Goal: Task Accomplishment & Management: Use online tool/utility

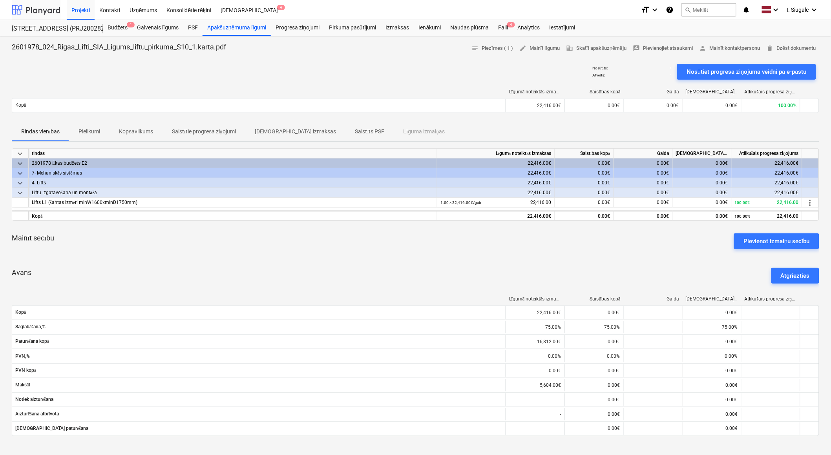
click at [39, 9] on div at bounding box center [36, 10] width 49 height 20
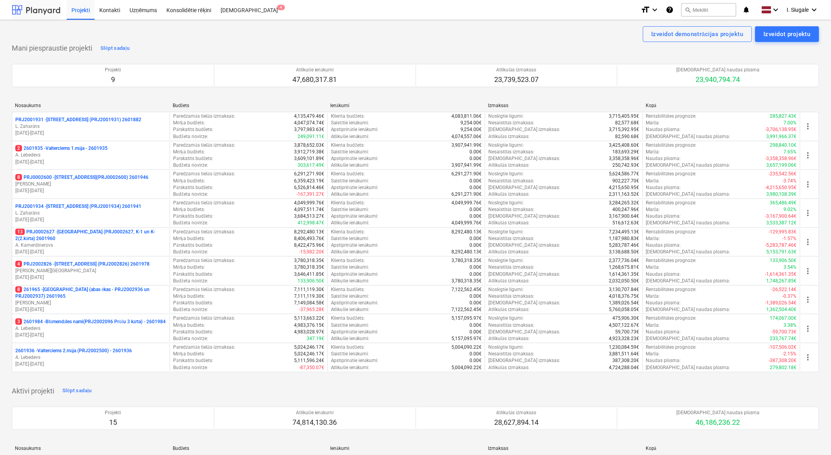
click at [30, 13] on div at bounding box center [36, 10] width 49 height 20
click at [147, 10] on div "Uzņēmums" at bounding box center [143, 10] width 37 height 20
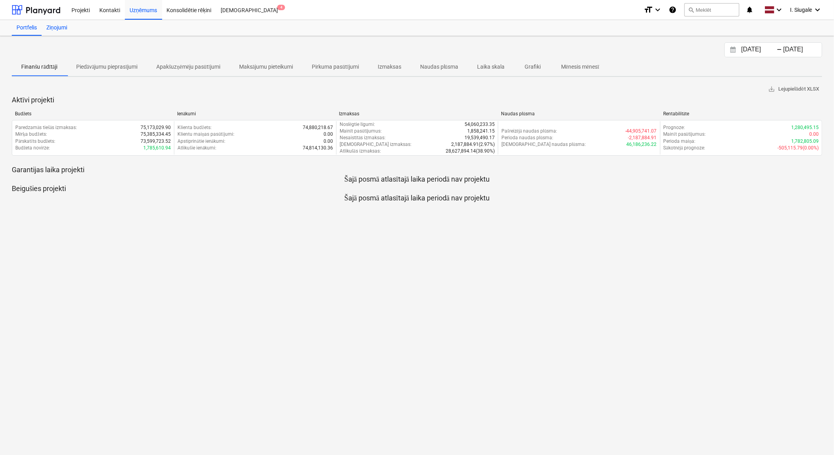
click at [54, 26] on div "Ziņojumi" at bounding box center [57, 28] width 30 height 16
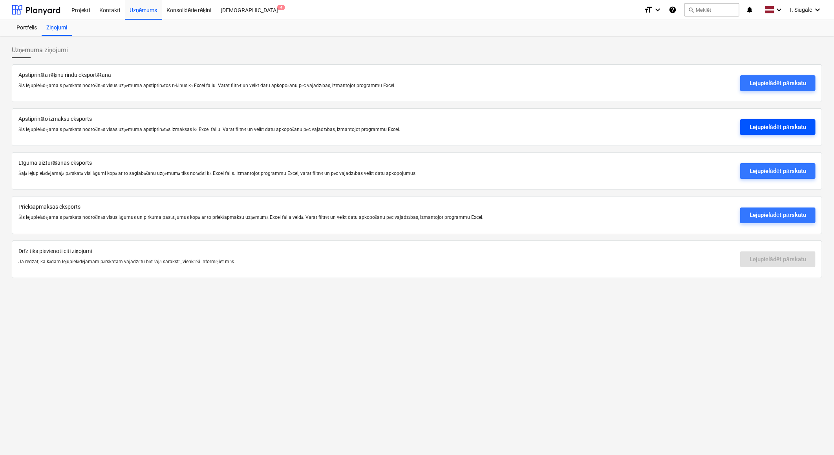
click at [762, 128] on div "Lejupielādēt pārskatu" at bounding box center [777, 127] width 57 height 10
click at [42, 8] on div at bounding box center [36, 10] width 49 height 20
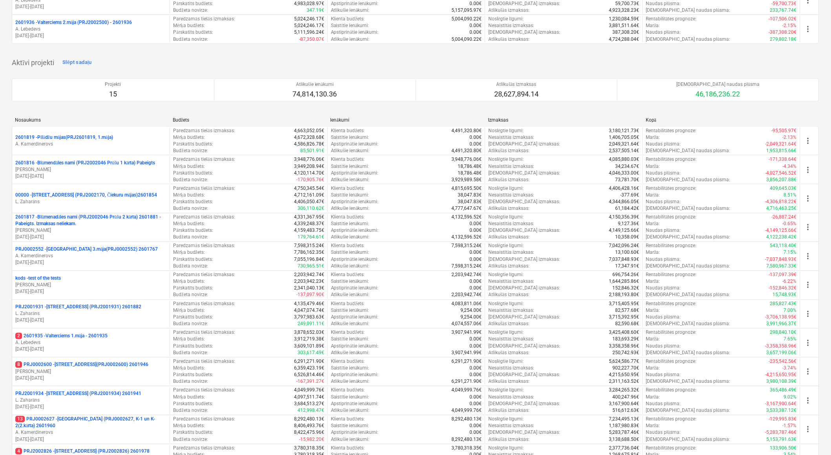
scroll to position [322, 0]
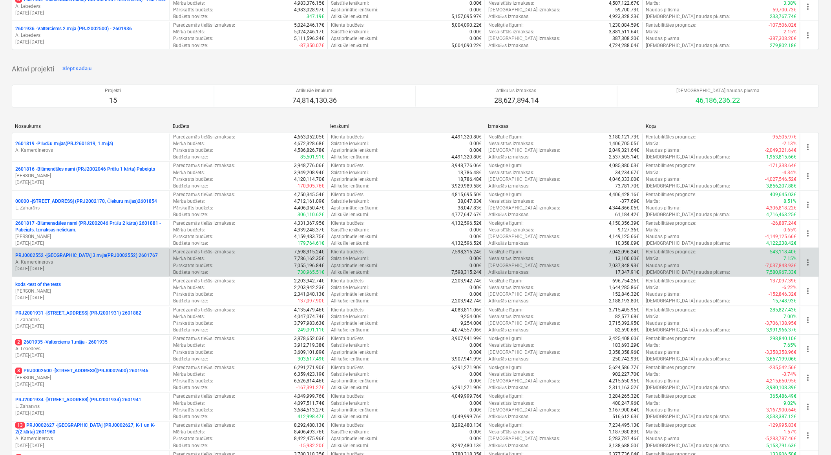
click at [89, 264] on p "A. Kamerdinerovs" at bounding box center [90, 262] width 151 height 7
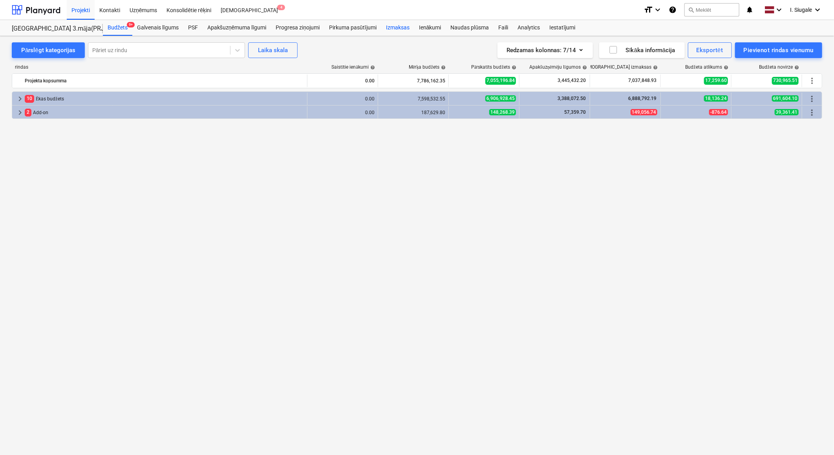
click at [403, 27] on div "Izmaksas" at bounding box center [397, 28] width 33 height 16
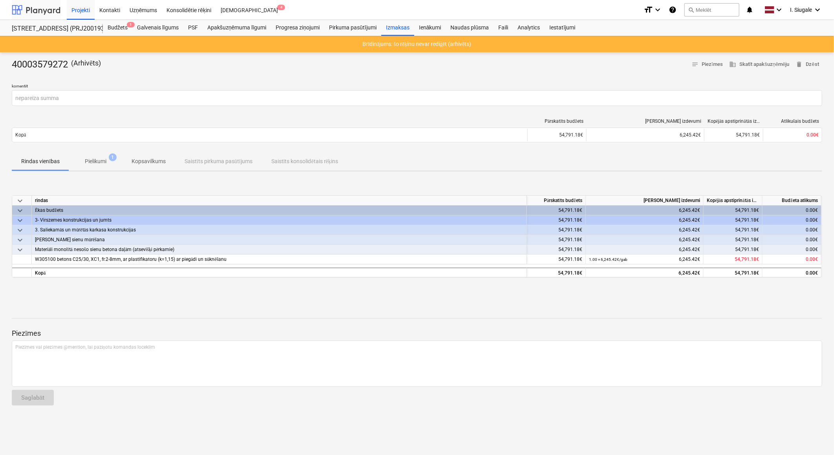
click at [43, 9] on div at bounding box center [36, 10] width 49 height 20
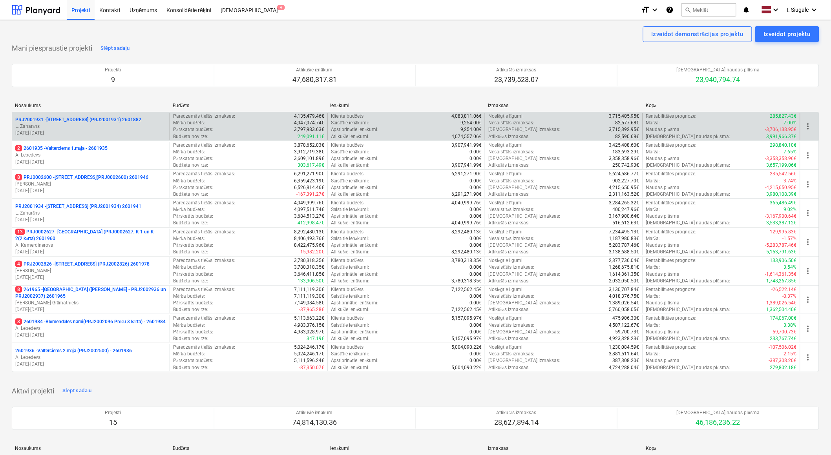
click at [91, 123] on p "L. Zaharāns" at bounding box center [90, 126] width 151 height 7
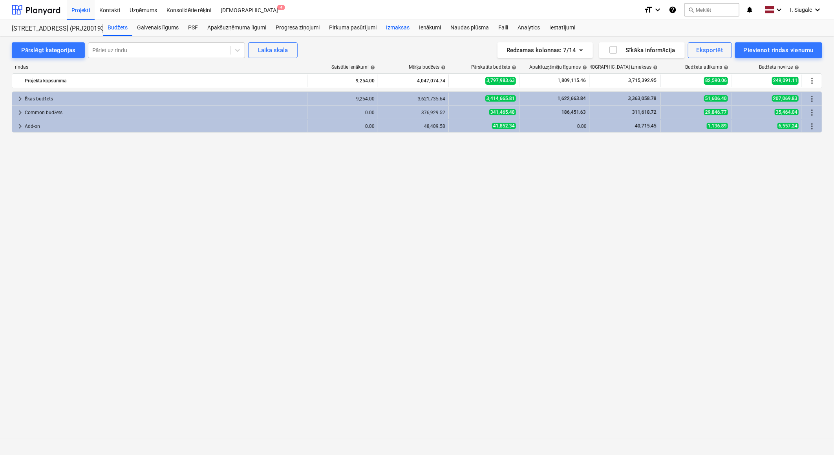
click at [398, 25] on div "Izmaksas" at bounding box center [397, 28] width 33 height 16
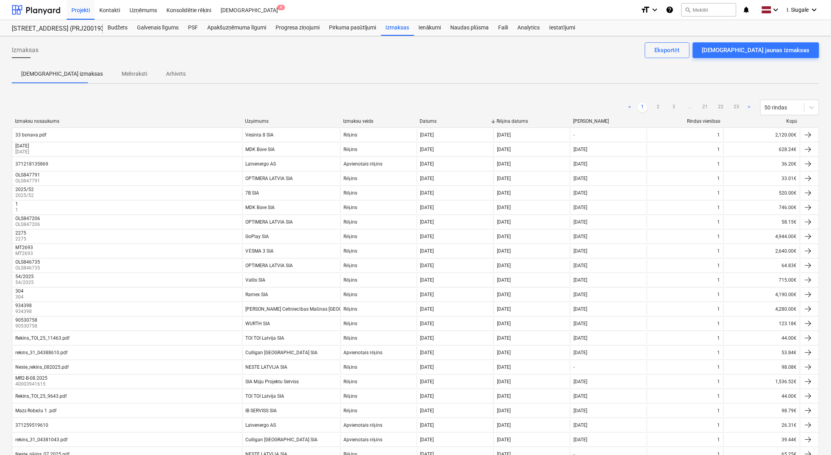
click at [790, 120] on div "Kopā" at bounding box center [762, 122] width 70 height 6
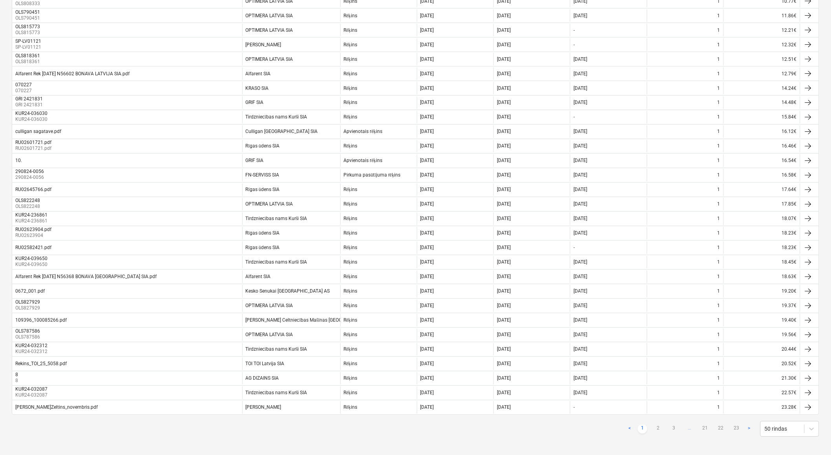
scroll to position [444, 0]
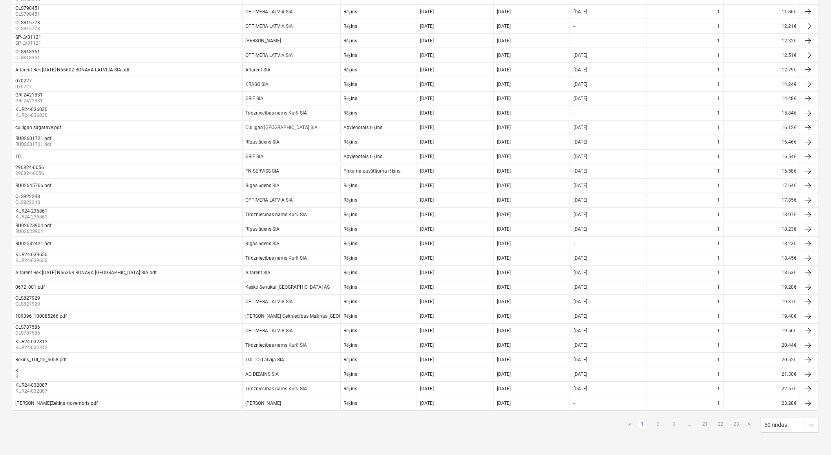
click at [660, 427] on link "2" at bounding box center [657, 425] width 9 height 9
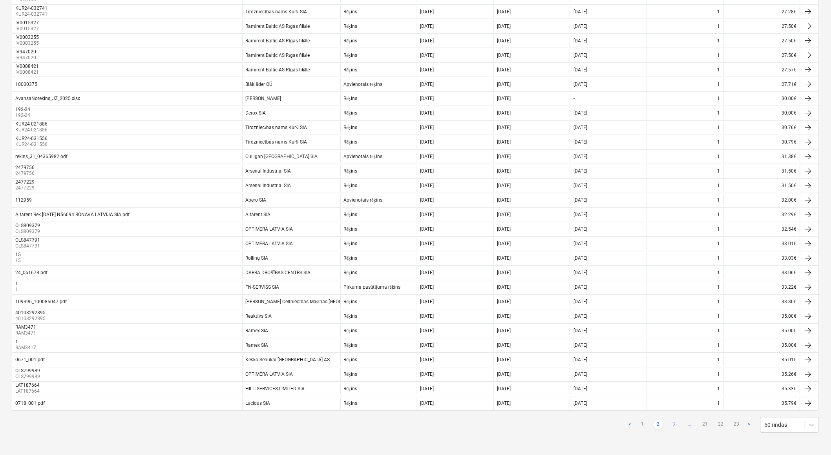
click at [673, 425] on link "3" at bounding box center [673, 425] width 9 height 9
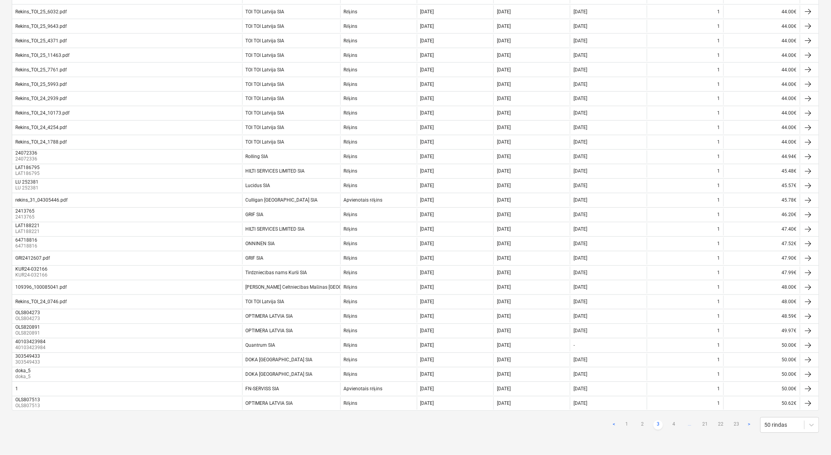
click at [673, 425] on link "4" at bounding box center [673, 425] width 9 height 9
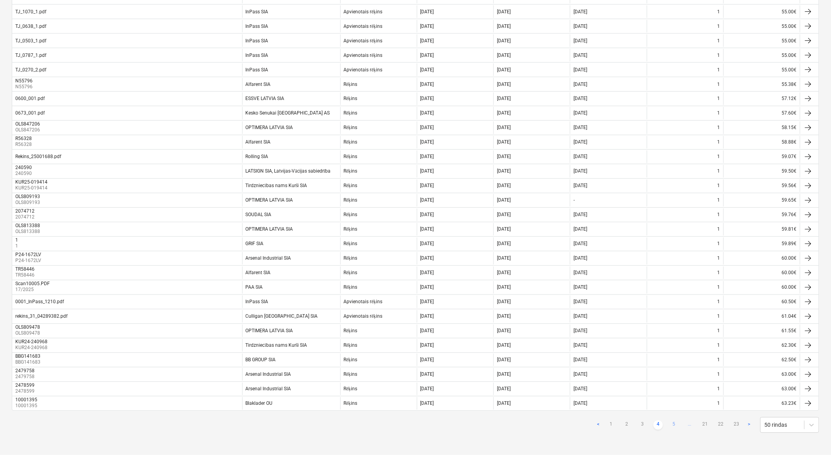
click at [675, 425] on link "5" at bounding box center [673, 425] width 9 height 9
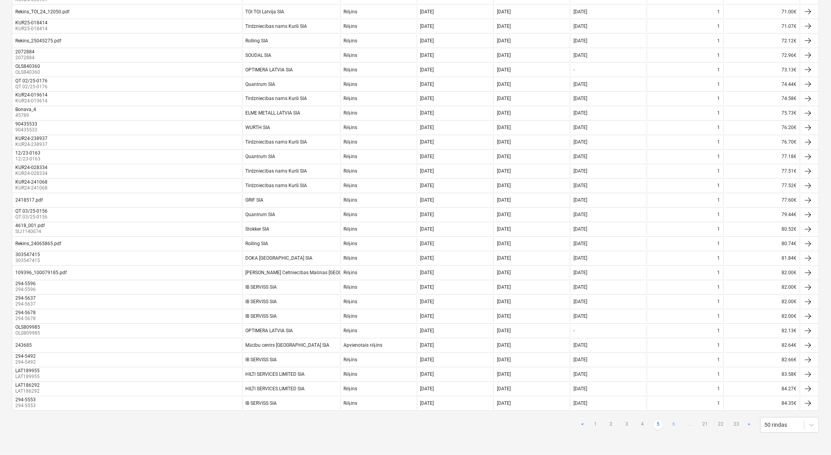
click at [675, 426] on link "6" at bounding box center [673, 425] width 9 height 9
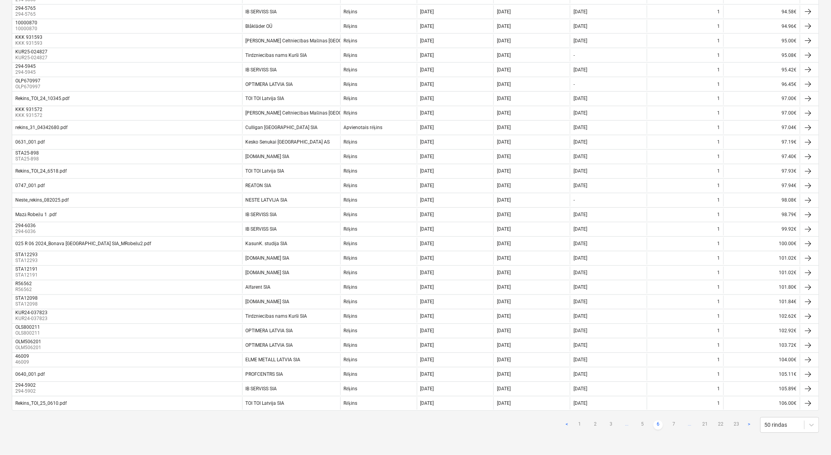
click at [675, 426] on link "7" at bounding box center [673, 425] width 9 height 9
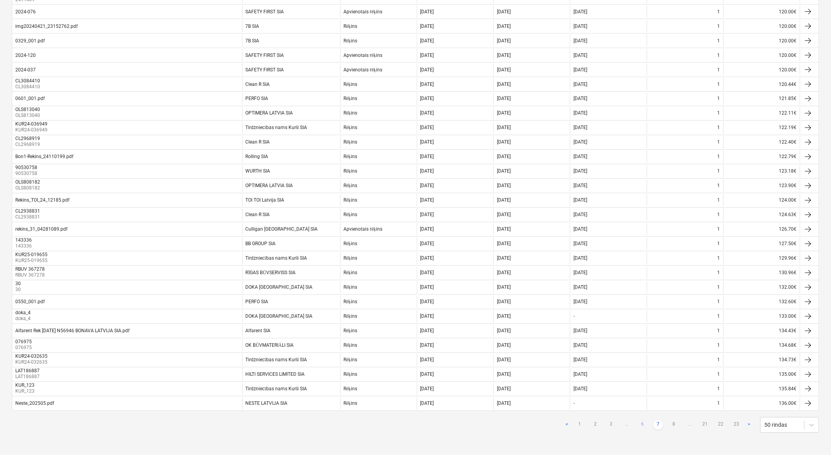
click at [675, 426] on link "8" at bounding box center [673, 425] width 9 height 9
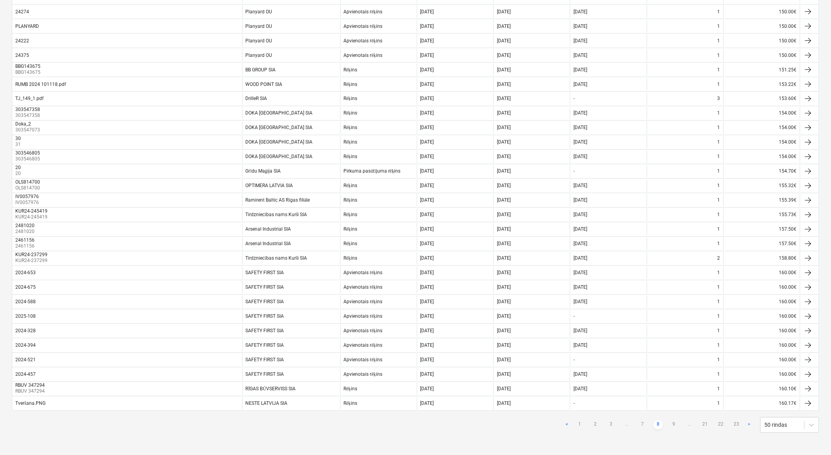
click at [675, 426] on link "9" at bounding box center [673, 425] width 9 height 9
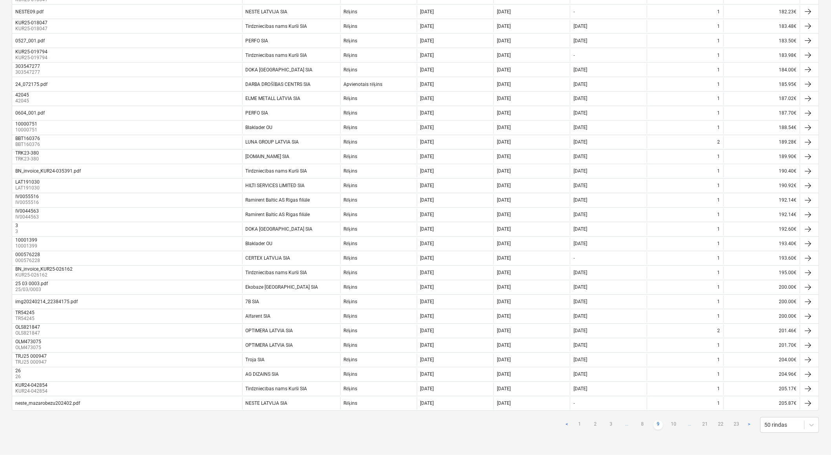
click at [675, 426] on link "10" at bounding box center [673, 425] width 9 height 9
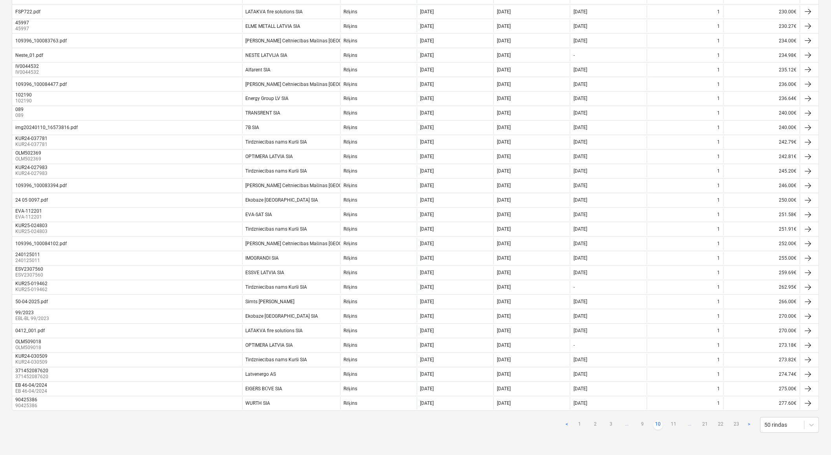
click at [675, 426] on link "11" at bounding box center [673, 425] width 9 height 9
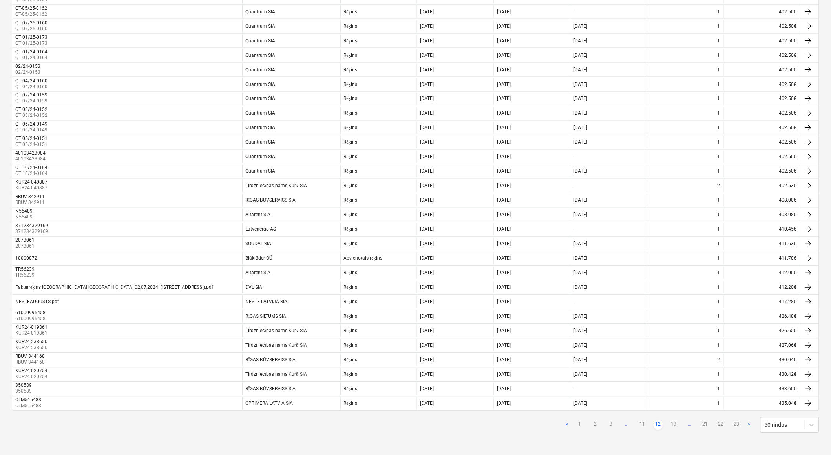
click at [675, 426] on link "13" at bounding box center [673, 425] width 9 height 9
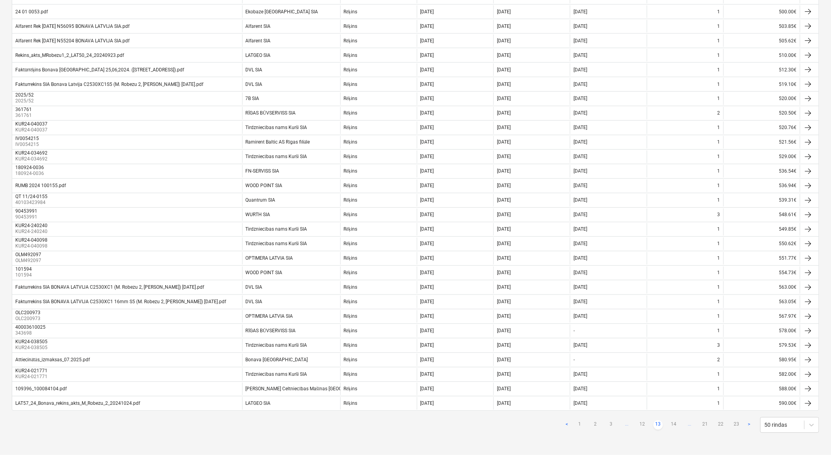
click at [675, 426] on link "14" at bounding box center [673, 425] width 9 height 9
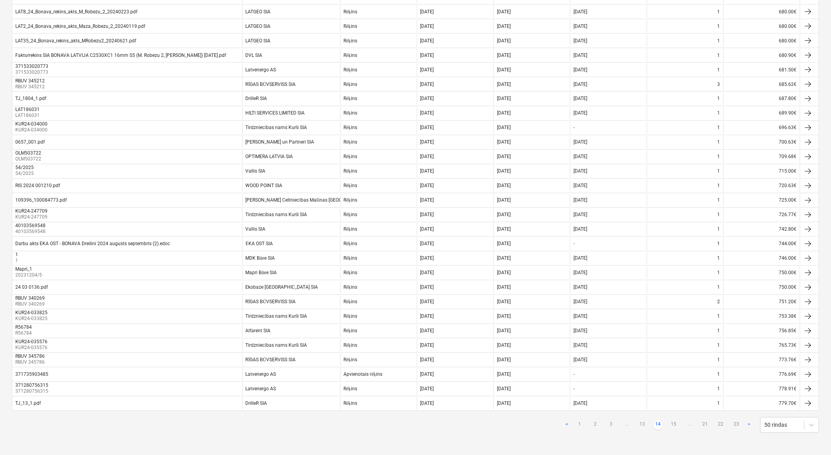
click at [675, 426] on link "15" at bounding box center [673, 425] width 9 height 9
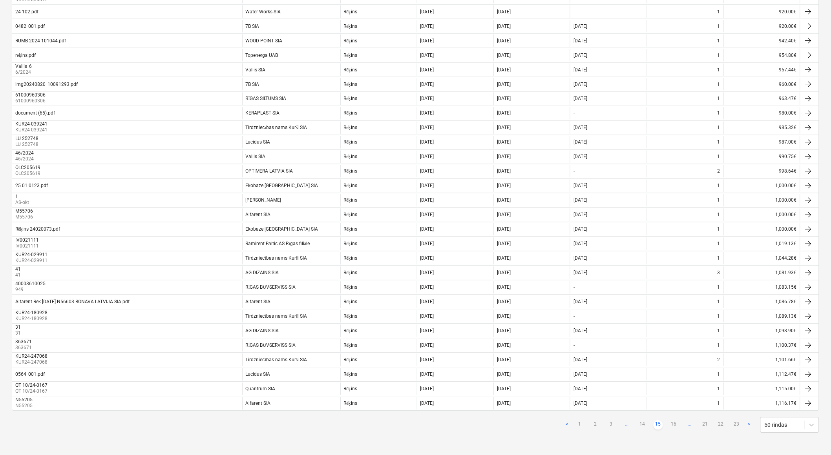
click at [675, 426] on link "16" at bounding box center [673, 425] width 9 height 9
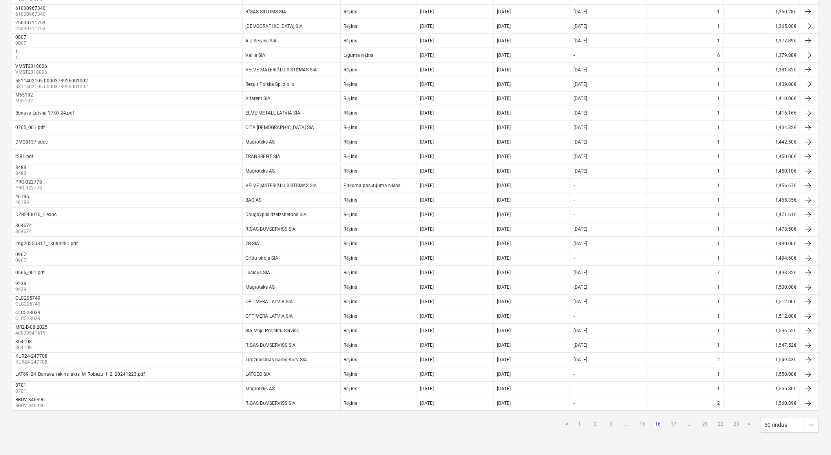
click at [675, 426] on link "17" at bounding box center [673, 425] width 9 height 9
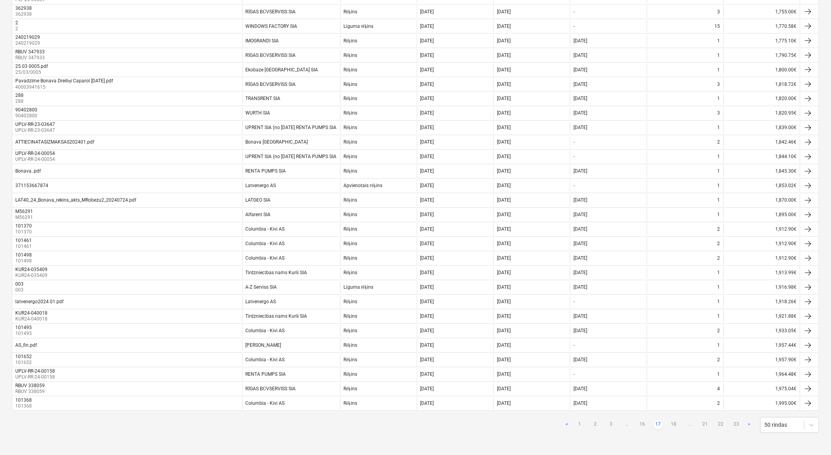
click at [675, 426] on link "18" at bounding box center [673, 425] width 9 height 9
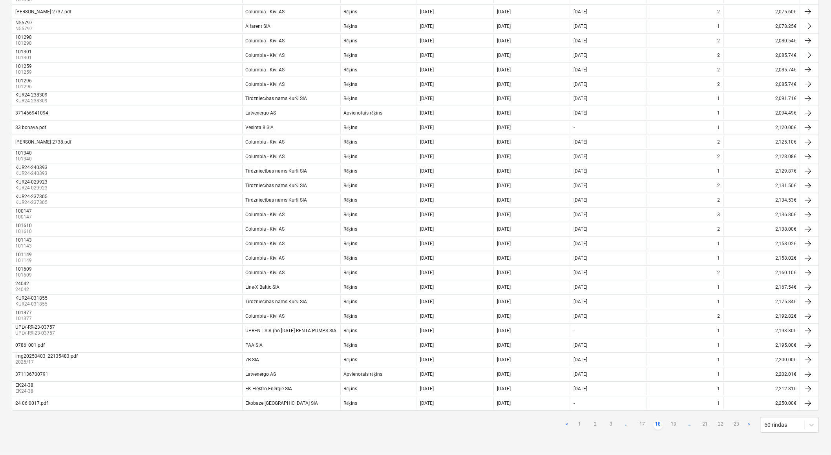
click at [675, 426] on link "19" at bounding box center [673, 425] width 9 height 9
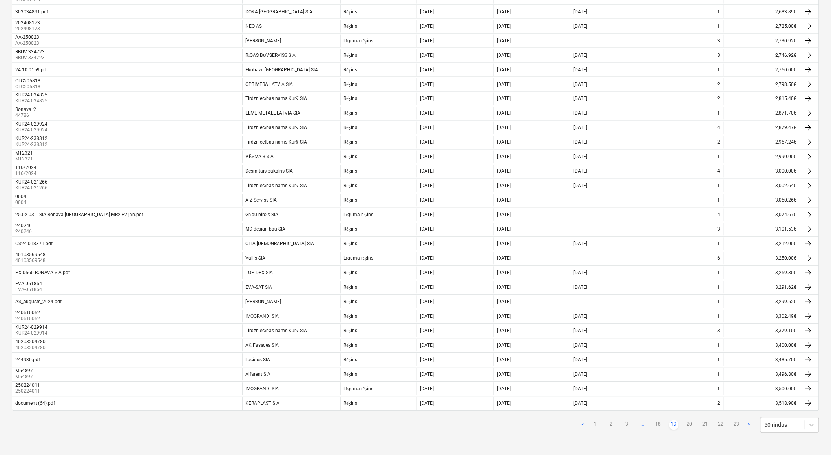
click at [675, 426] on link "19" at bounding box center [673, 425] width 9 height 9
click at [688, 426] on link "20" at bounding box center [689, 425] width 9 height 9
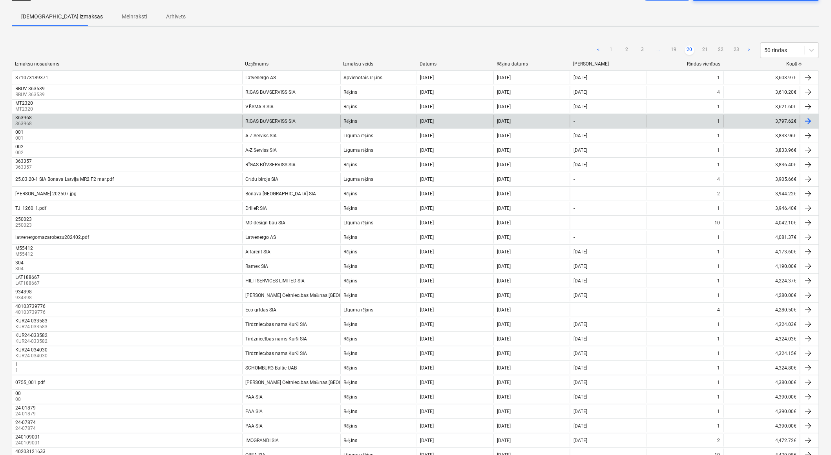
scroll to position [0, 0]
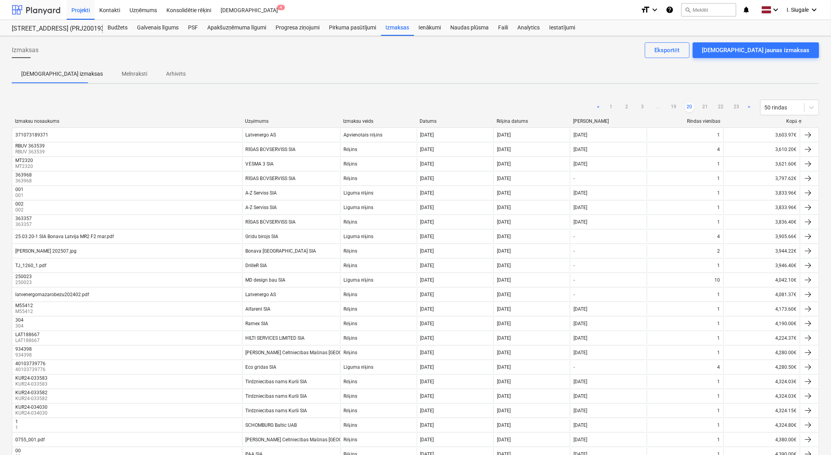
click at [47, 10] on div at bounding box center [36, 10] width 49 height 20
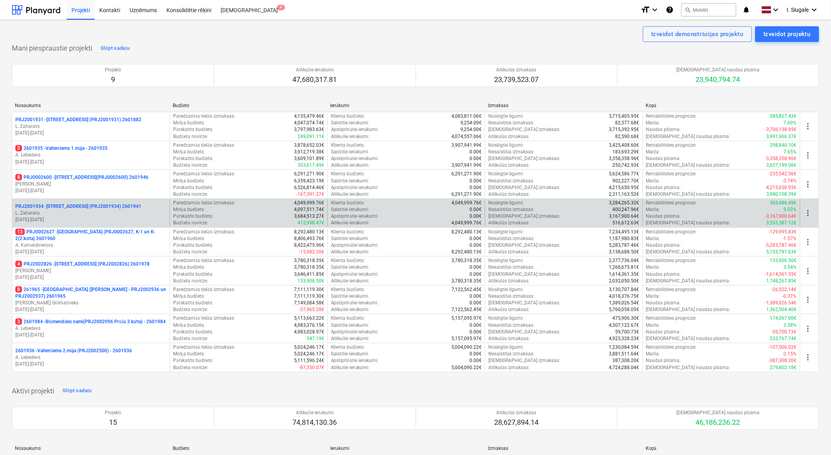
click at [111, 208] on p "PRJ2001934 - Mazā Robežu iela 1 (PRJ2001934) 2601941" at bounding box center [78, 206] width 126 height 7
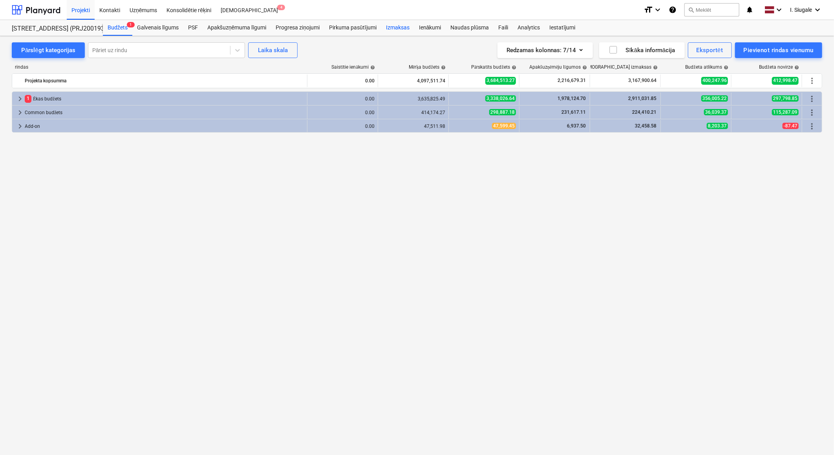
click at [399, 23] on div "Izmaksas" at bounding box center [397, 28] width 33 height 16
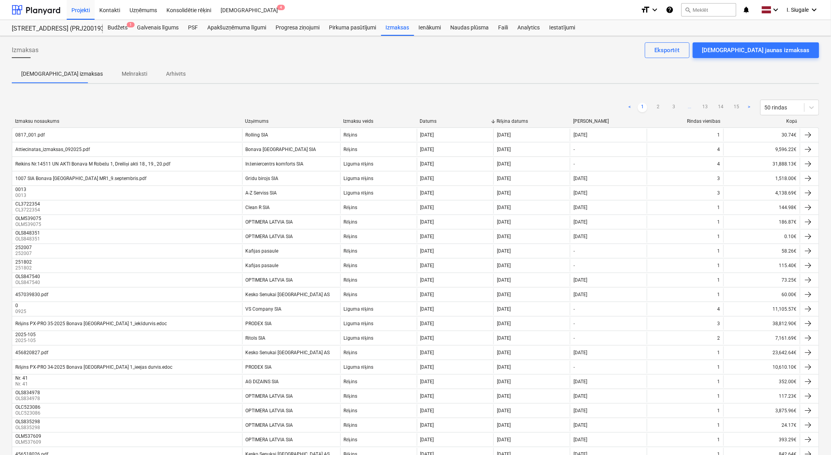
click at [793, 119] on div at bounding box center [800, 122] width 14 height 6
click at [793, 122] on div at bounding box center [800, 122] width 14 height 6
click at [788, 121] on div "Kopā" at bounding box center [762, 122] width 70 height 6
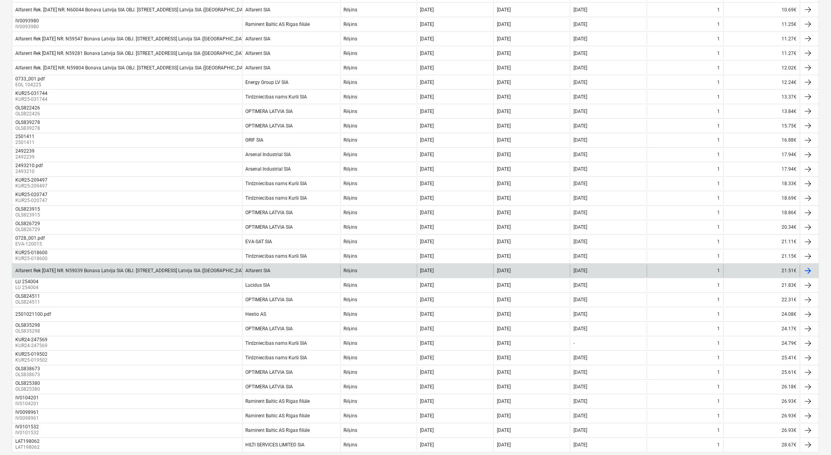
scroll to position [444, 0]
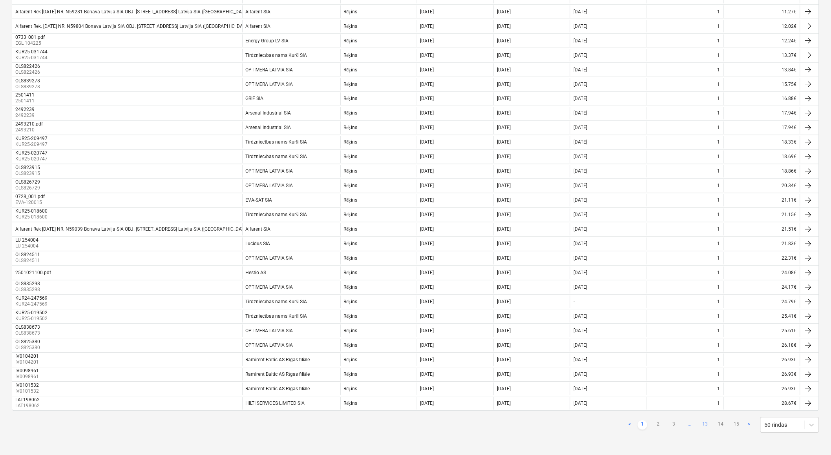
click at [706, 423] on link "13" at bounding box center [704, 425] width 9 height 9
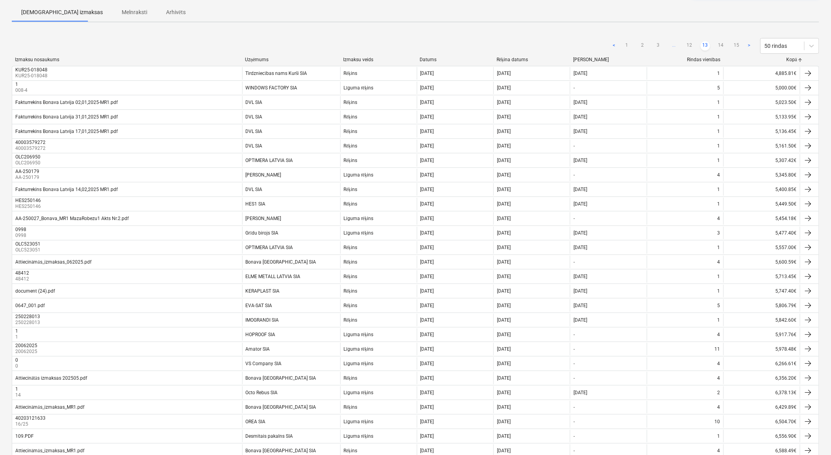
scroll to position [52, 0]
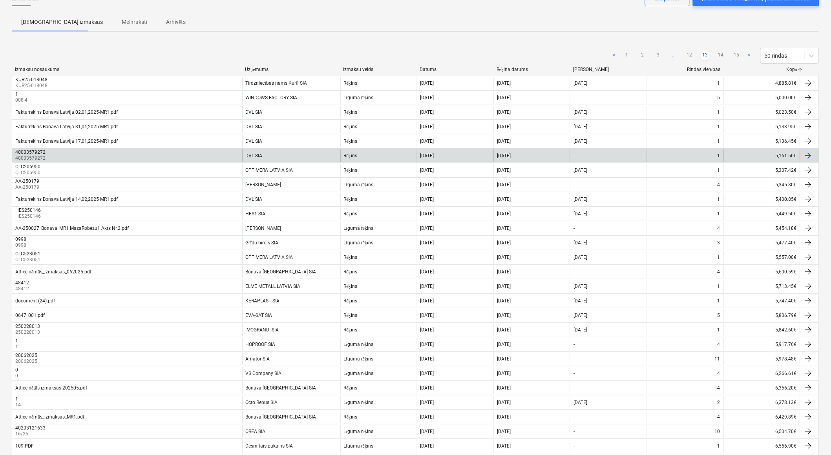
click at [214, 154] on div "40003579272 40003579272" at bounding box center [127, 156] width 230 height 13
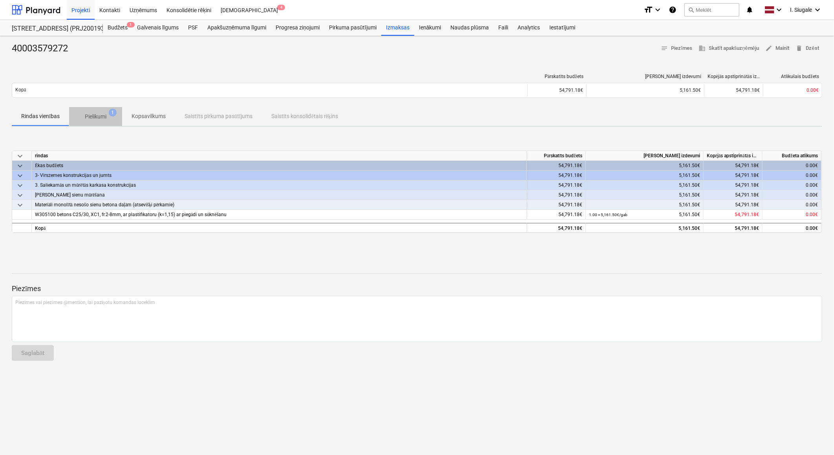
click at [103, 117] on p "Pielikumi" at bounding box center [96, 117] width 22 height 8
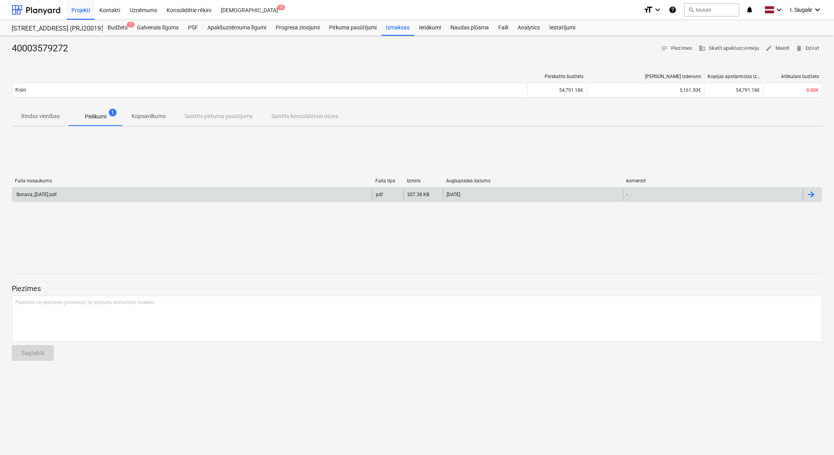
click at [146, 191] on div "Bonava_14.03.25.pdf" at bounding box center [192, 194] width 360 height 13
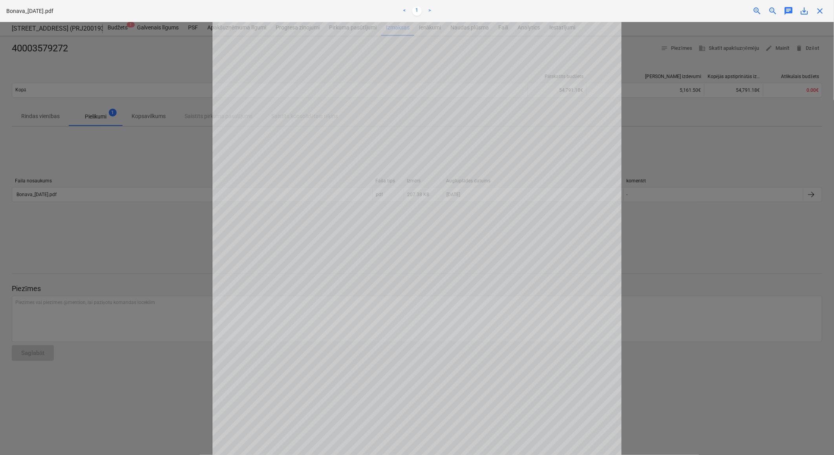
click at [704, 239] on div at bounding box center [417, 238] width 834 height 433
click at [821, 13] on span "close" at bounding box center [819, 10] width 9 height 9
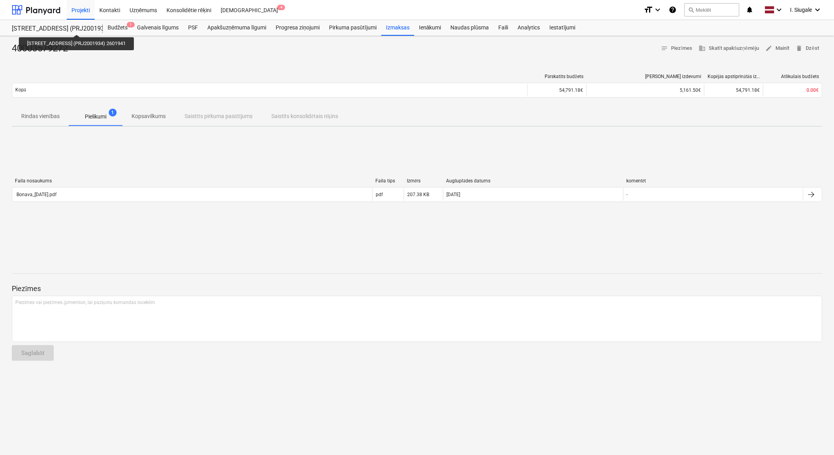
click at [77, 27] on div "Mazā Robežu iela 1 (PRJ2001934) 2601941" at bounding box center [53, 29] width 82 height 8
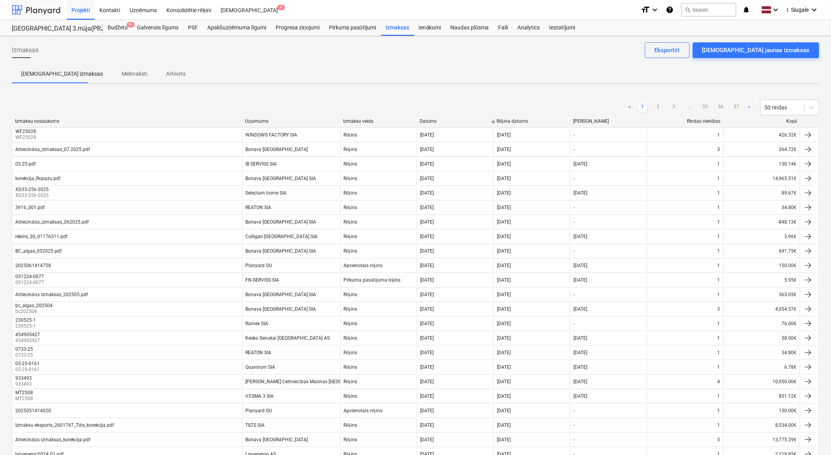
click at [35, 9] on div at bounding box center [36, 10] width 49 height 20
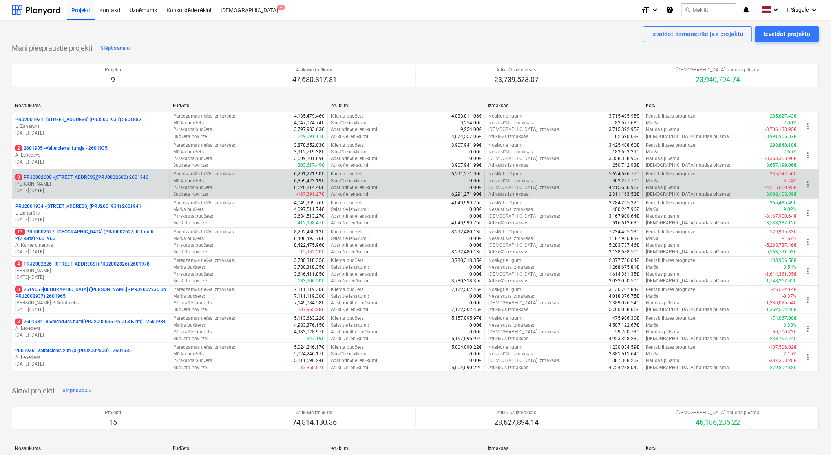
click at [82, 182] on p "[PERSON_NAME]" at bounding box center [90, 184] width 151 height 7
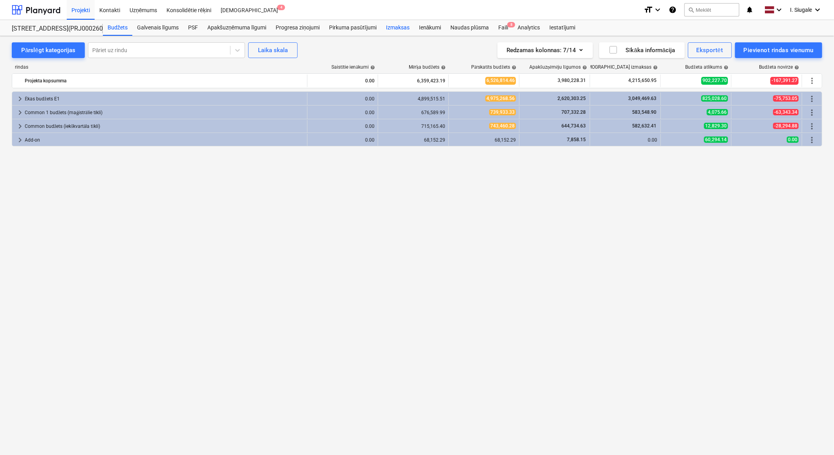
click at [399, 26] on div "Izmaksas" at bounding box center [397, 28] width 33 height 16
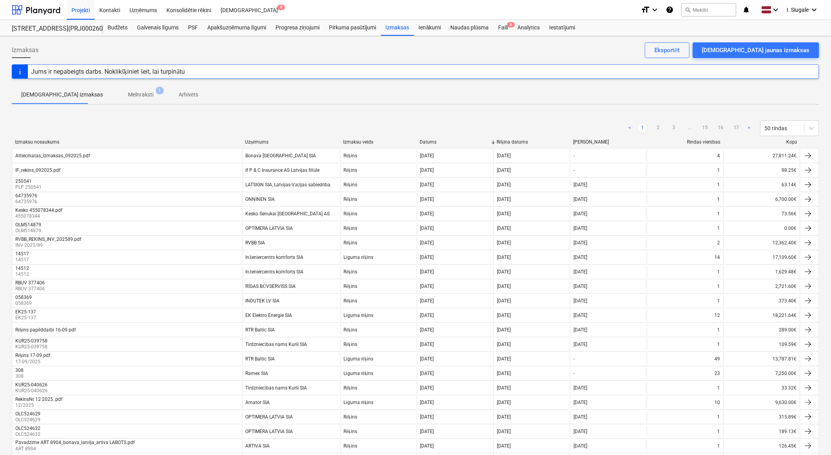
click at [790, 140] on div "Kopā" at bounding box center [762, 142] width 70 height 6
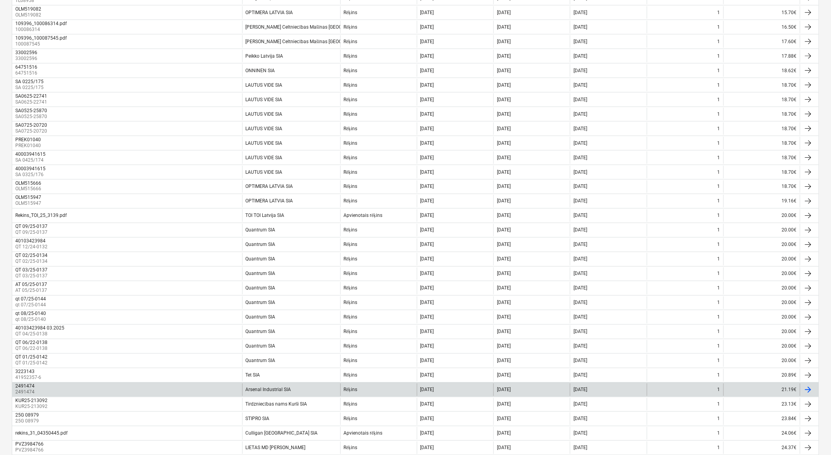
scroll to position [465, 0]
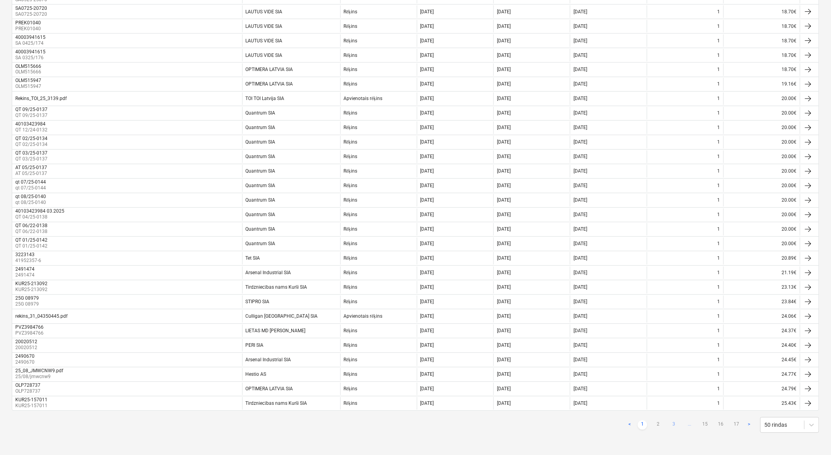
click at [674, 423] on link "3" at bounding box center [673, 425] width 9 height 9
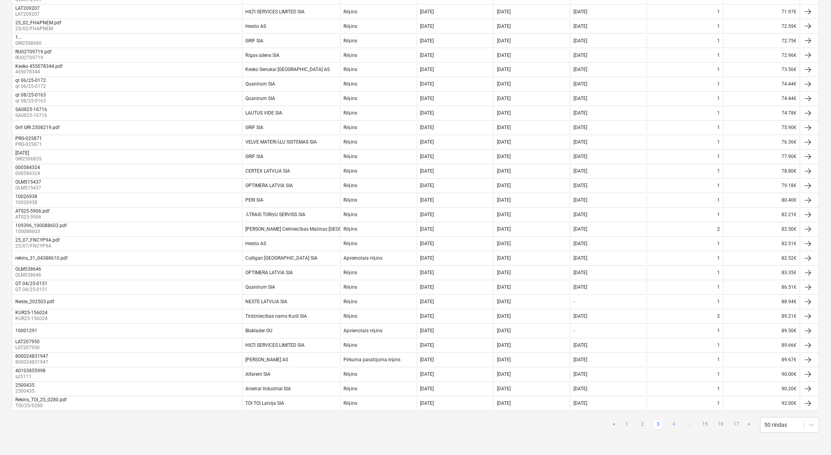
click at [675, 425] on link "4" at bounding box center [673, 425] width 9 height 9
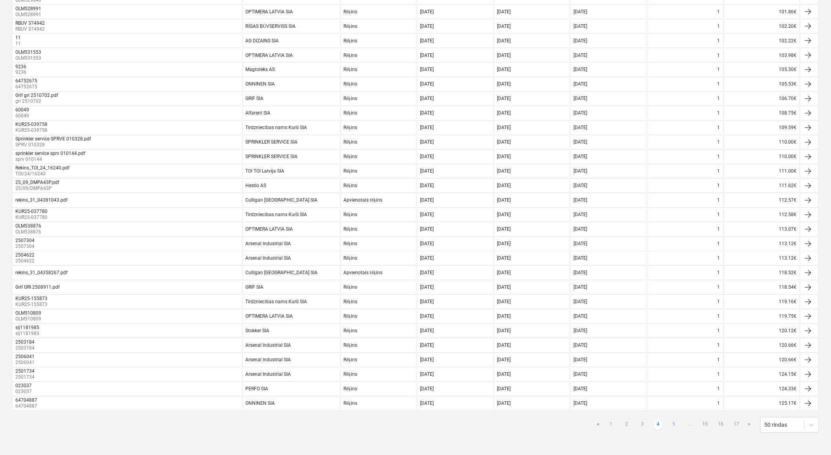
click at [675, 425] on link "5" at bounding box center [673, 425] width 9 height 9
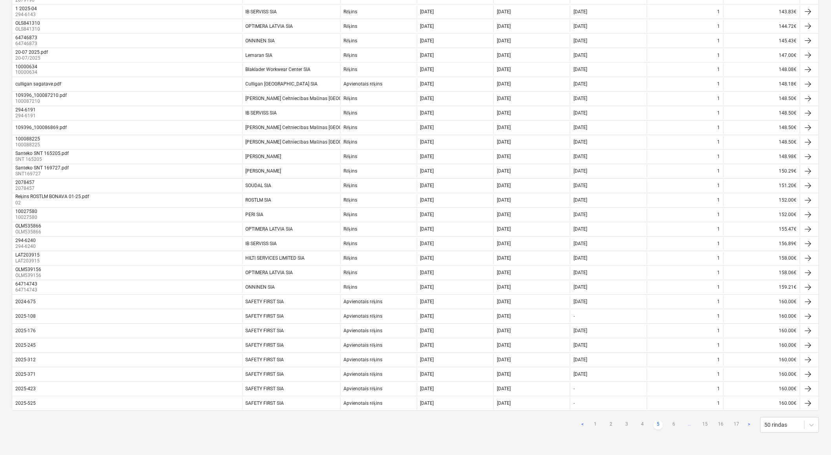
click at [675, 425] on link "6" at bounding box center [673, 425] width 9 height 9
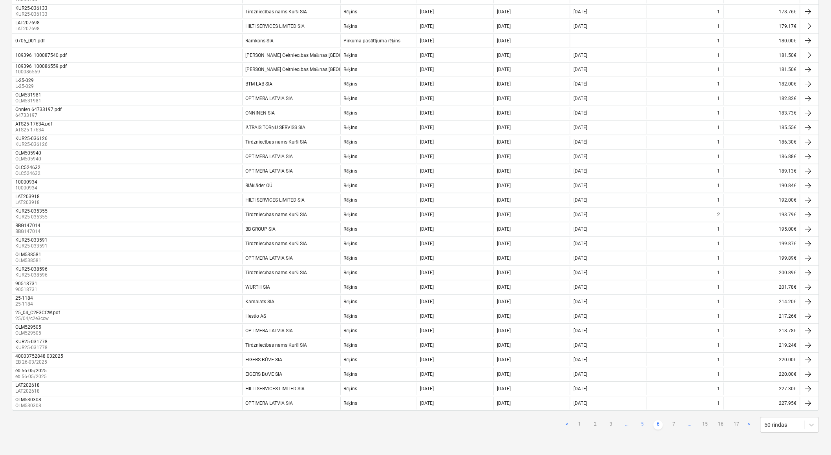
click at [675, 425] on link "7" at bounding box center [673, 425] width 9 height 9
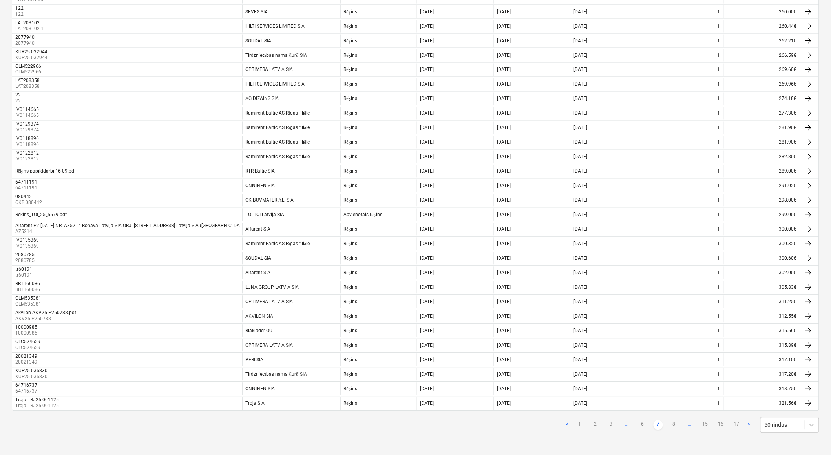
click at [675, 425] on link "8" at bounding box center [673, 425] width 9 height 9
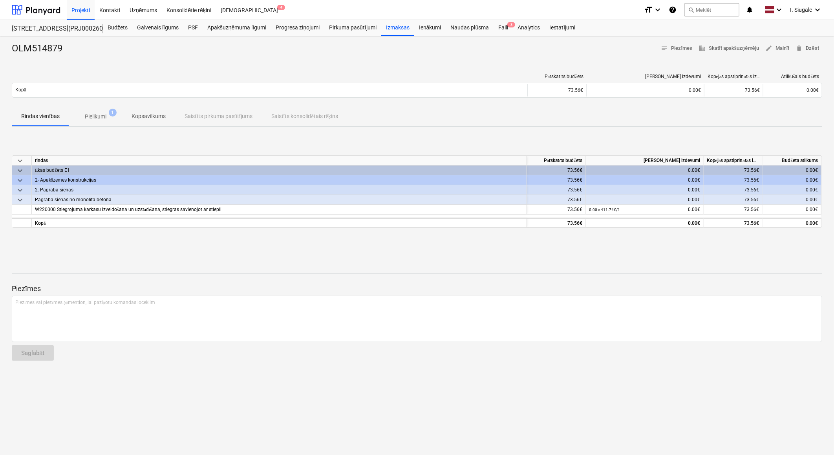
click at [96, 115] on p "Pielikumi" at bounding box center [96, 117] width 22 height 8
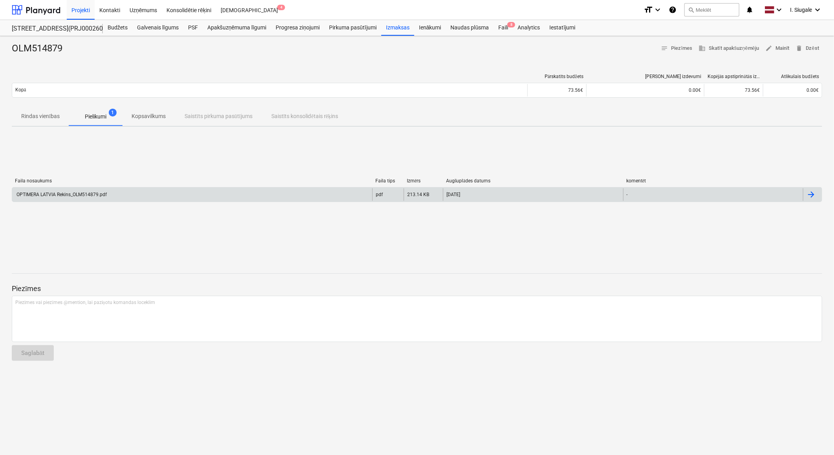
click at [115, 195] on div "OPTIMERA LATVIA Rekins_OLM514879.pdf" at bounding box center [192, 194] width 360 height 13
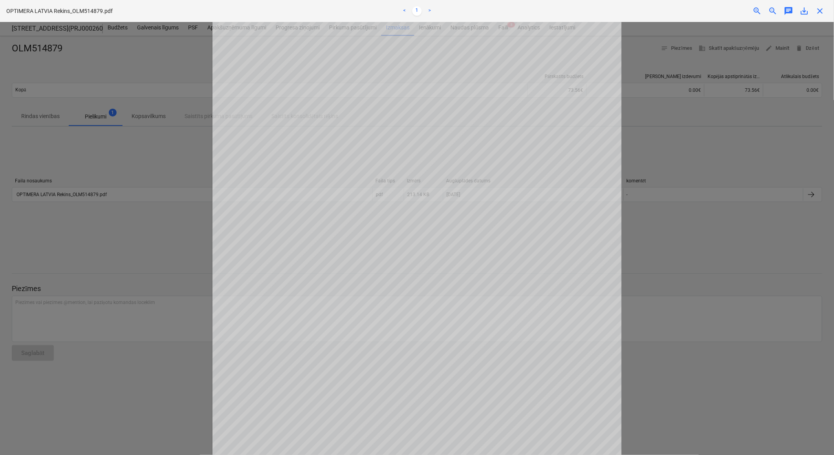
click at [179, 262] on div at bounding box center [417, 238] width 834 height 433
click at [691, 259] on div at bounding box center [417, 238] width 834 height 433
click at [818, 10] on span "close" at bounding box center [819, 10] width 9 height 9
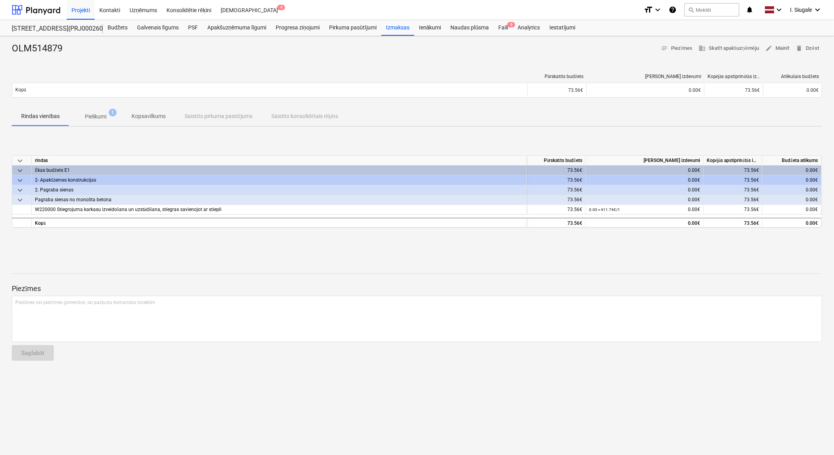
click at [100, 114] on p "Pielikumi" at bounding box center [96, 117] width 22 height 8
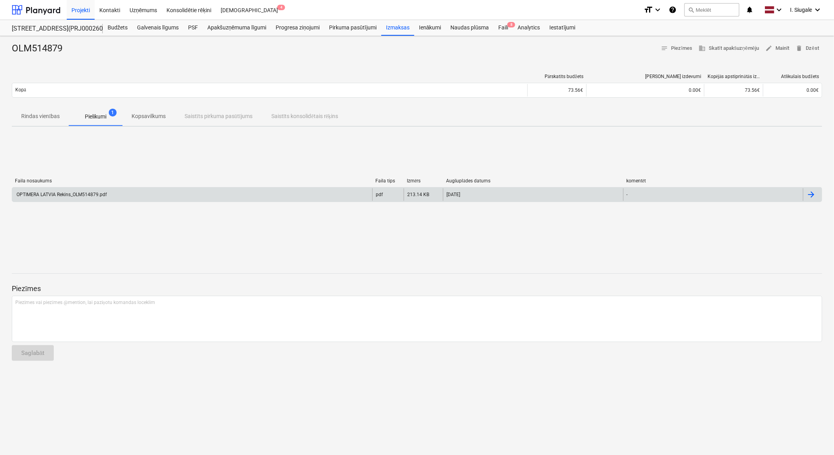
click at [114, 195] on div "OPTIMERA LATVIA Rekins_OLM514879.pdf" at bounding box center [192, 194] width 360 height 13
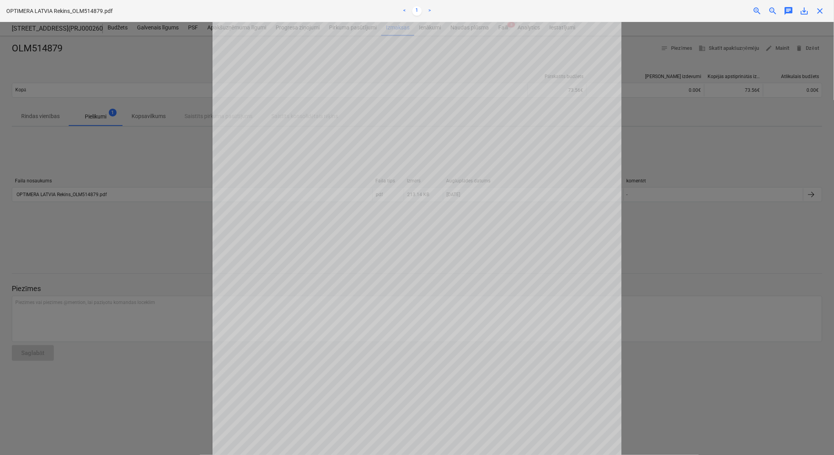
click at [820, 12] on span "close" at bounding box center [819, 10] width 9 height 9
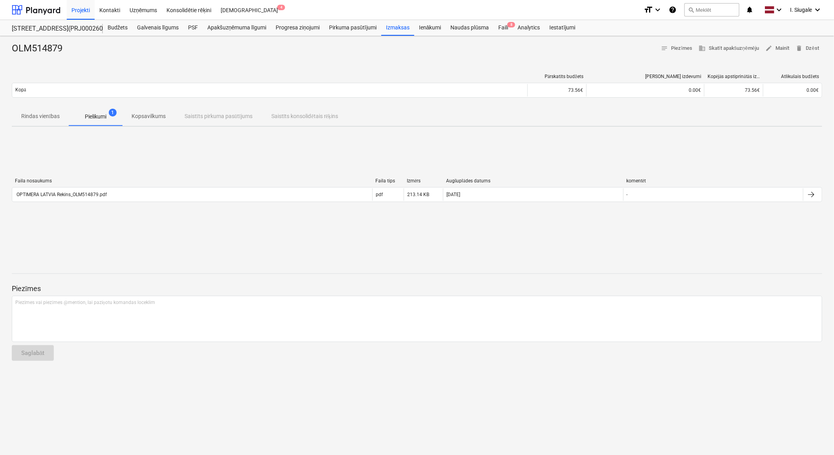
click at [40, 114] on p "Rindas vienības" at bounding box center [40, 116] width 38 height 8
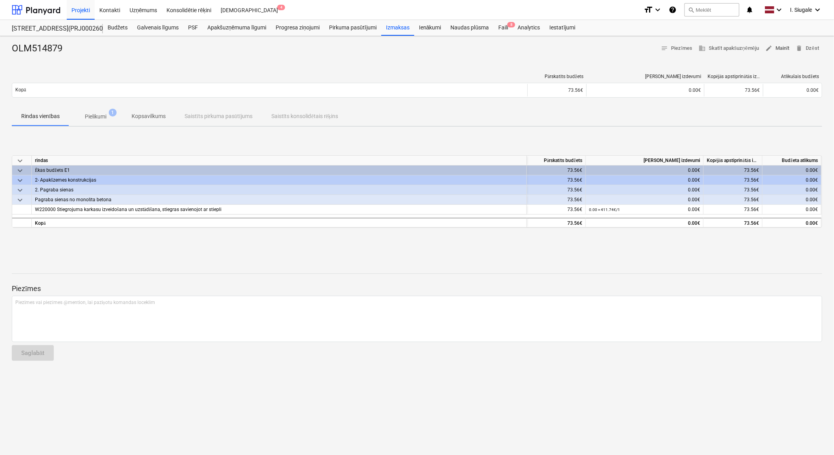
click at [783, 47] on span "edit Mainīt" at bounding box center [777, 48] width 24 height 9
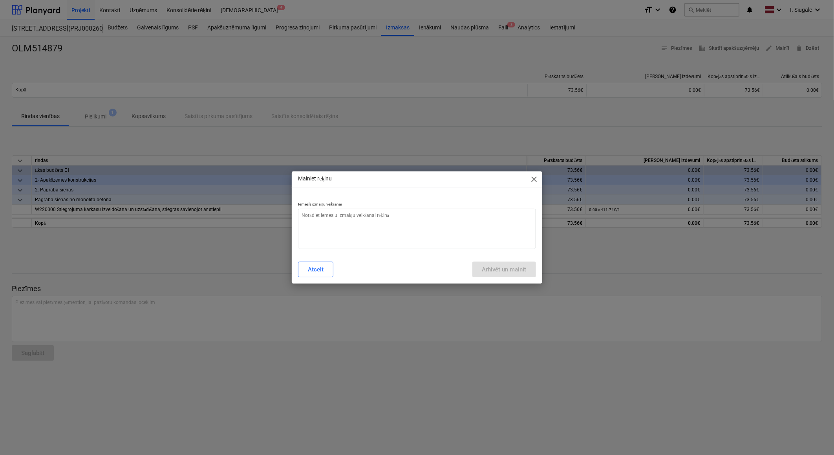
type textarea "x"
click at [347, 220] on textarea at bounding box center [416, 229] width 237 height 40
type textarea "s"
type textarea "x"
type textarea "su"
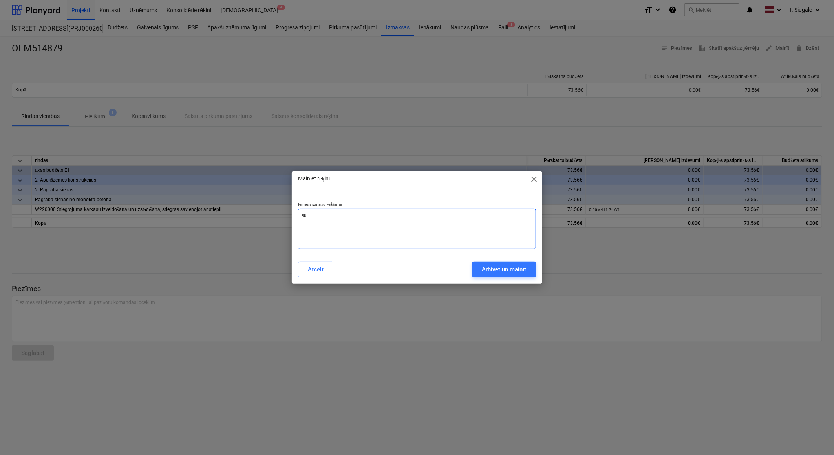
type textarea "x"
type textarea "sum"
type textarea "x"
type textarea "summ"
type textarea "x"
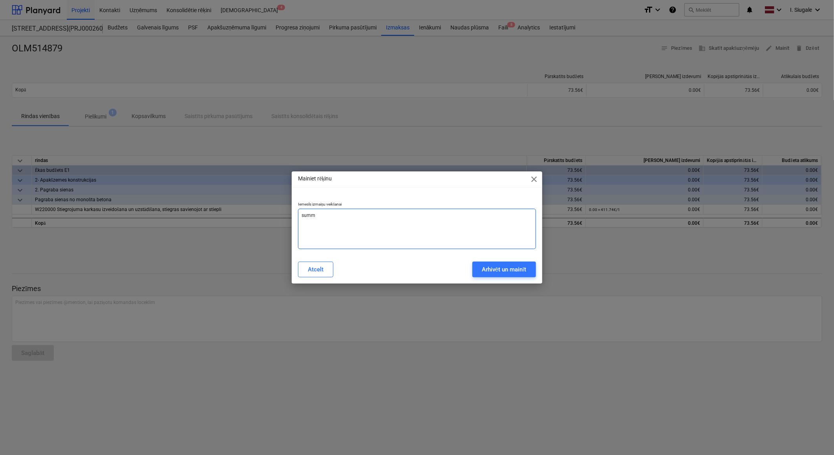
type textarea "summa"
type textarea "x"
type textarea "summa"
click at [515, 270] on div "Arhivēt un mainīt" at bounding box center [504, 269] width 45 height 10
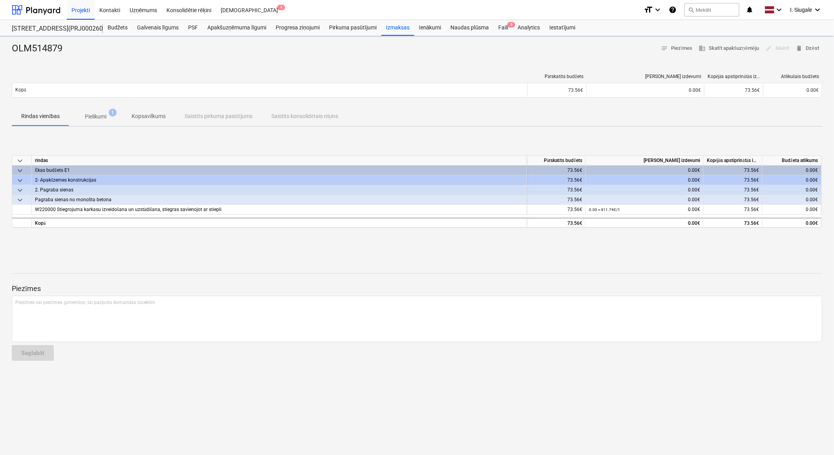
type textarea "x"
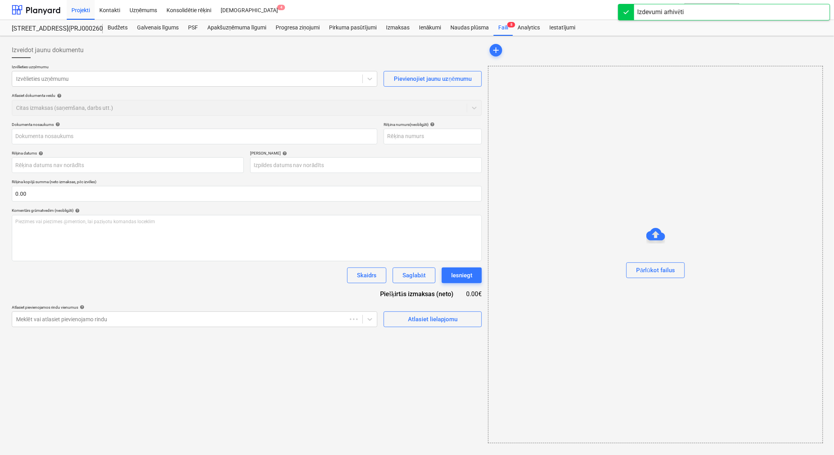
type input "OLM514879"
type input "[DATE]"
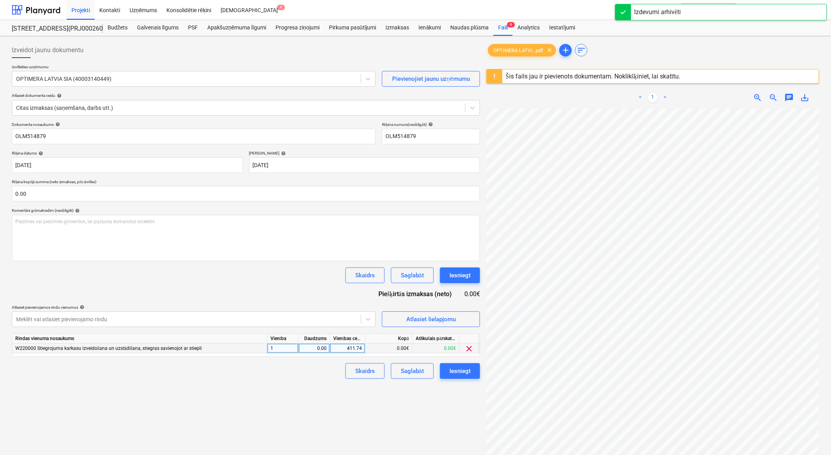
click at [309, 348] on div "0.00" at bounding box center [314, 349] width 25 height 10
type input "1"
click at [300, 377] on div "Skaidrs Saglabāt Iesniegt" at bounding box center [246, 371] width 468 height 16
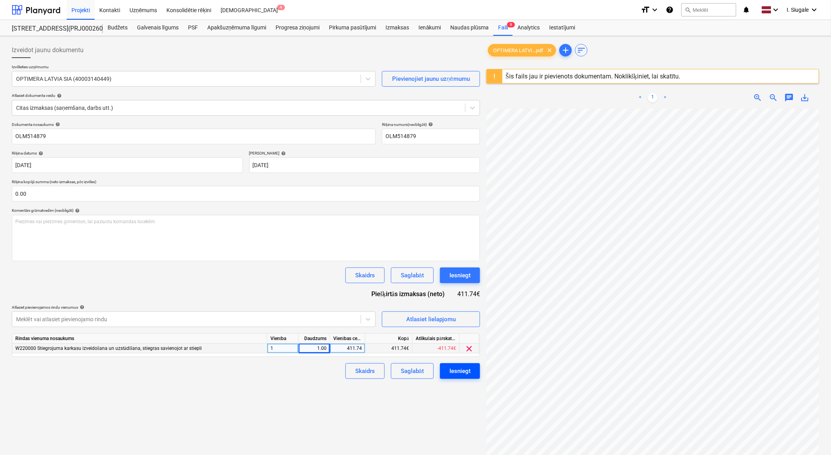
click at [460, 374] on div "Iesniegt" at bounding box center [459, 371] width 21 height 10
